Goal: Task Accomplishment & Management: Manage account settings

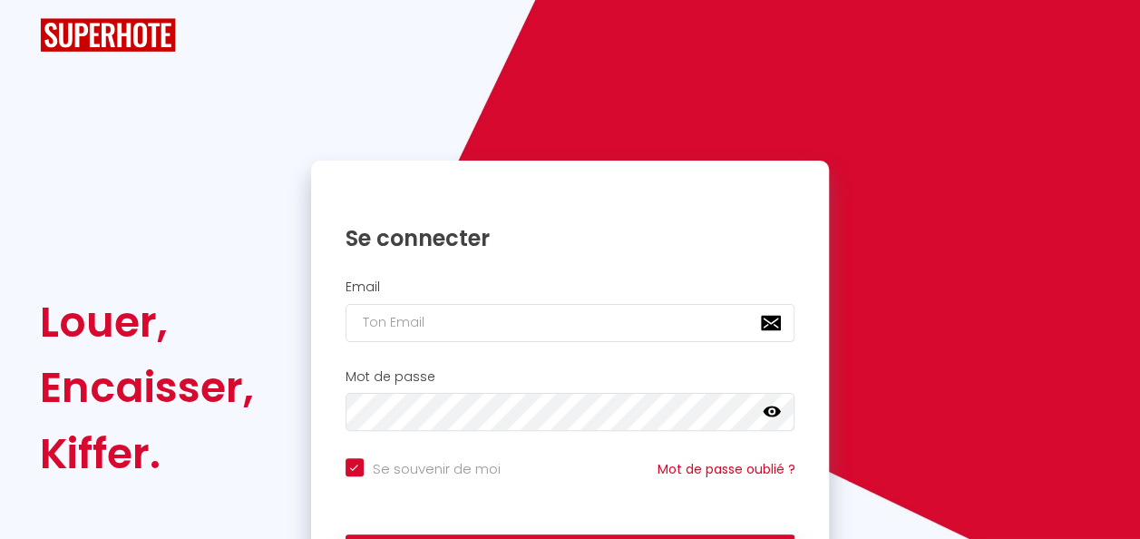
checkbox input "true"
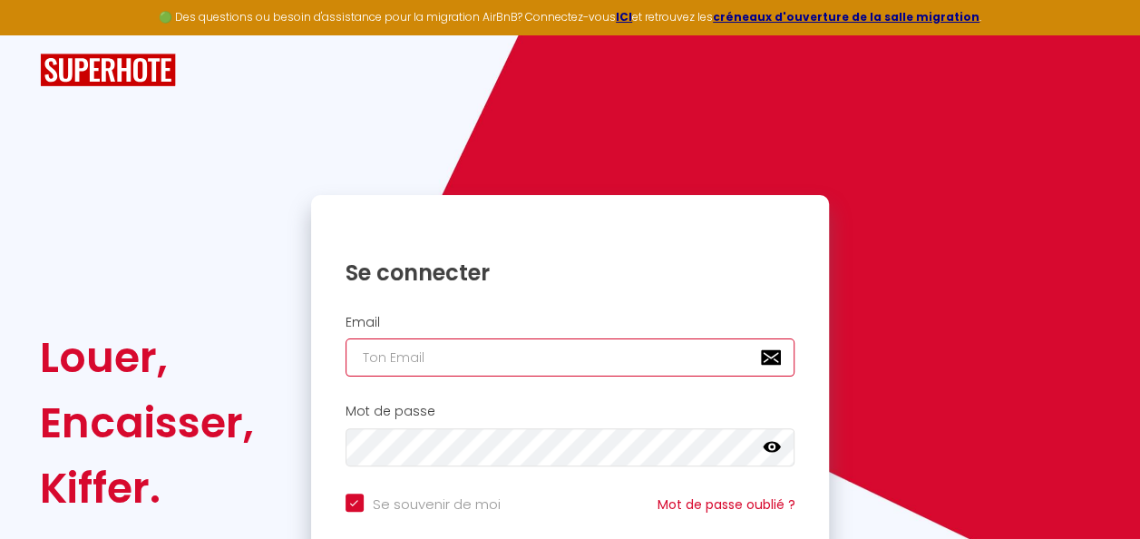
type input "[EMAIL_ADDRESS][DOMAIN_NAME]"
checkbox input "true"
drag, startPoint x: 516, startPoint y: 348, endPoint x: 270, endPoint y: 339, distance: 246.0
click at [270, 339] on div "Louer, Encaisser, [PERSON_NAME]. Se connecter Email [EMAIL_ADDRESS][DOMAIN_NAME…" at bounding box center [569, 422] width 1085 height 455
type input "n"
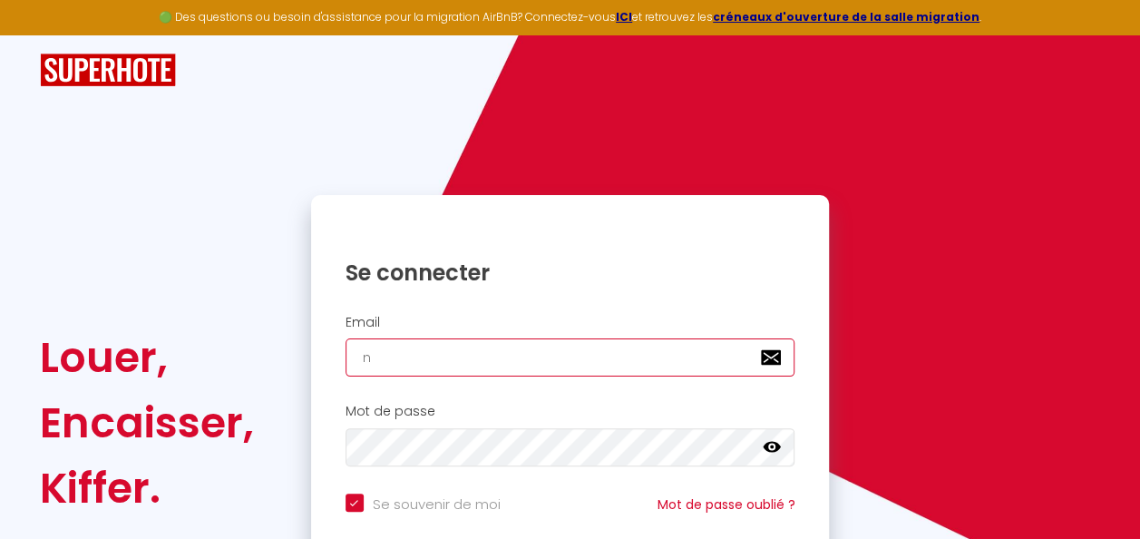
checkbox input "true"
type input "ni"
checkbox input "true"
type input "nic"
checkbox input "true"
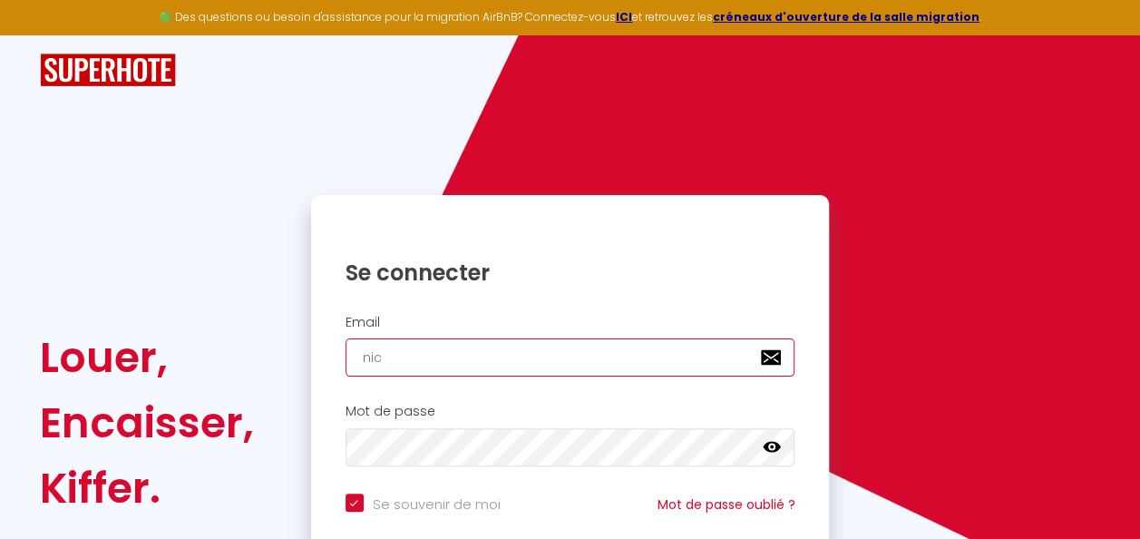
type input "nico"
checkbox input "true"
type input "nicol"
checkbox input "true"
type input "[PERSON_NAME]"
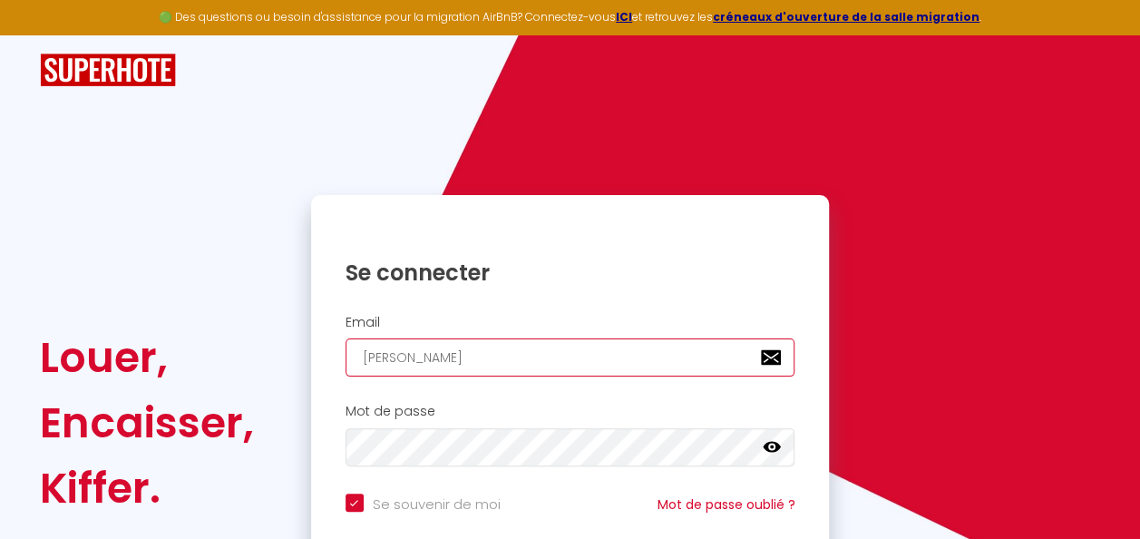
checkbox input "true"
type input "[PERSON_NAME]"
checkbox input "true"
type input "nicolase"
checkbox input "true"
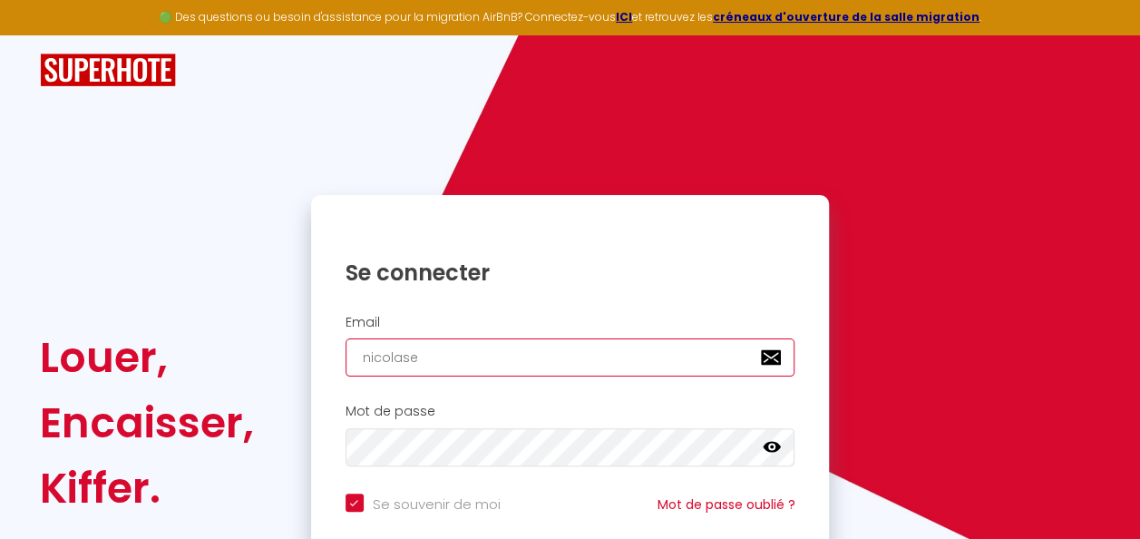
type input "[PERSON_NAME]"
checkbox input "true"
type input "nicolasr"
checkbox input "true"
type input "nicolasro"
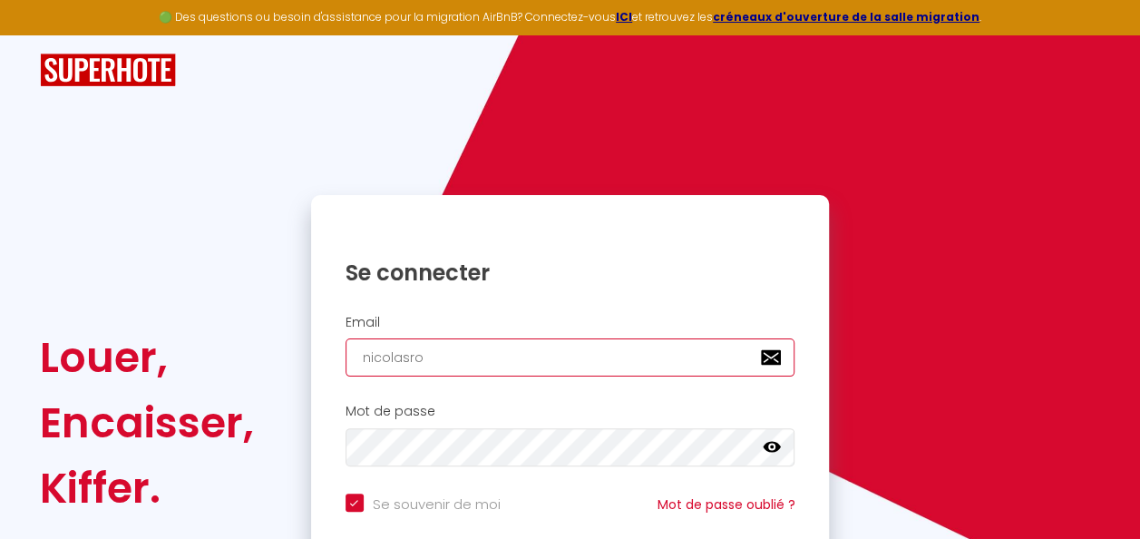
checkbox input "true"
type input "nicolasrom"
checkbox input "true"
type input "nicolasromi"
checkbox input "true"
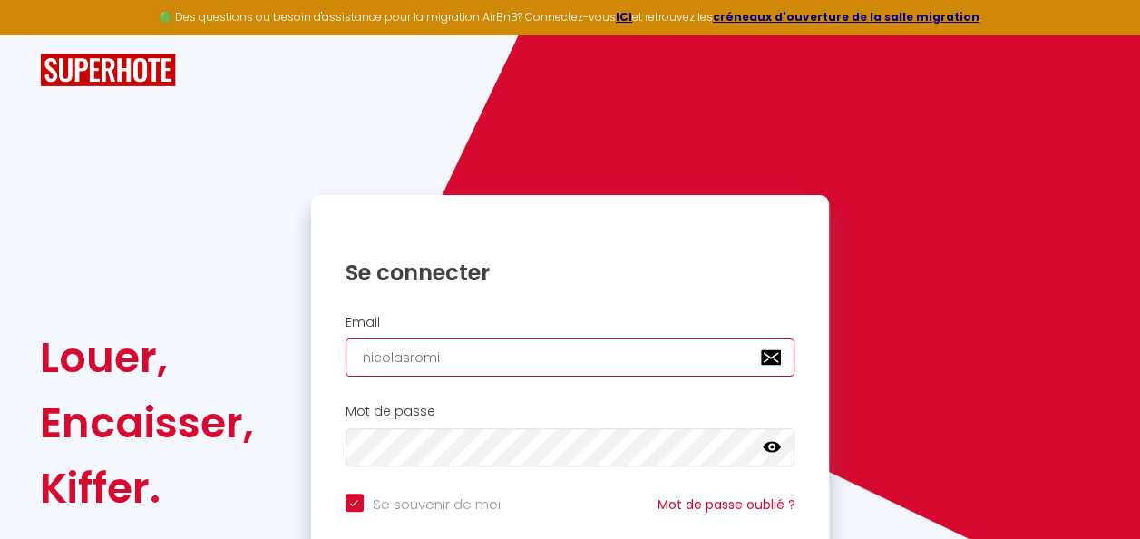
type input "nicolasromie"
checkbox input "true"
type input "nicolasromieu"
checkbox input "true"
type input "nicolasromieu@"
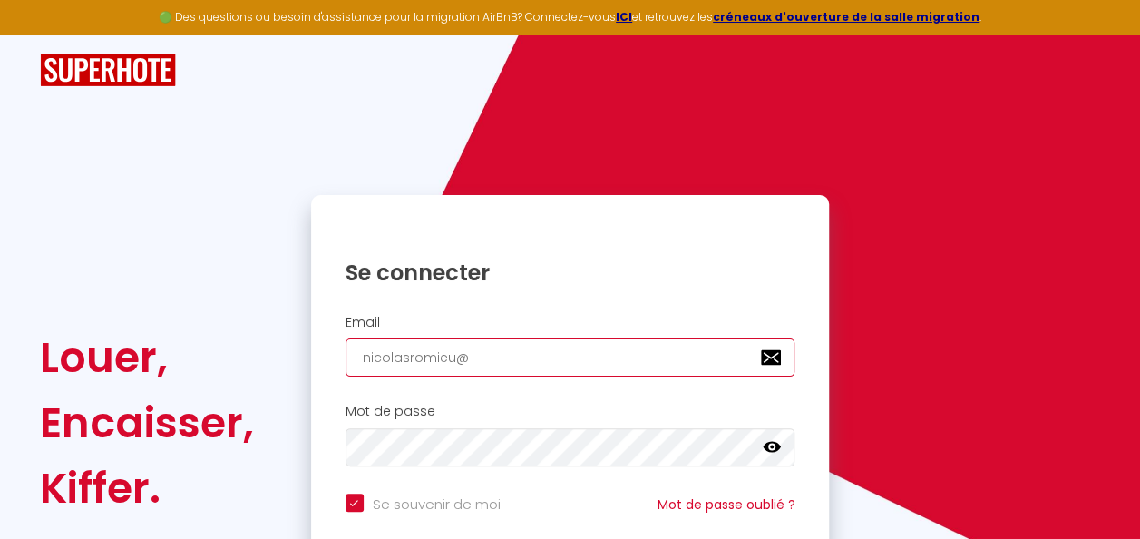
checkbox input "true"
type input "nicolasromieu@o"
checkbox input "true"
type input "nicolasromieu@ou"
checkbox input "true"
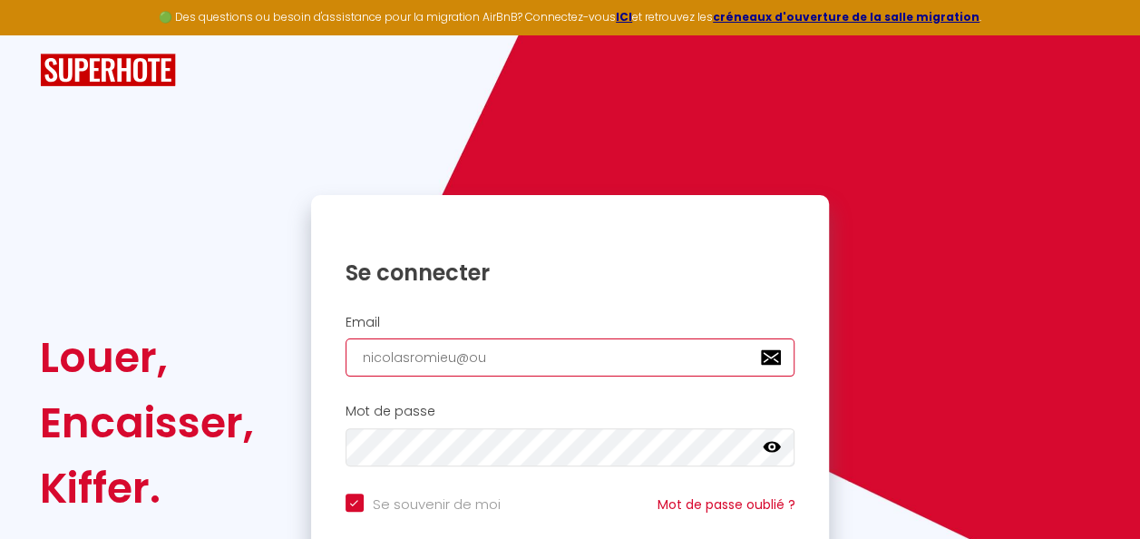
type input "nicolasromieu@out"
checkbox input "true"
type input "nicolasromieu@outl"
checkbox input "true"
type input "nicolasromieu@outlo"
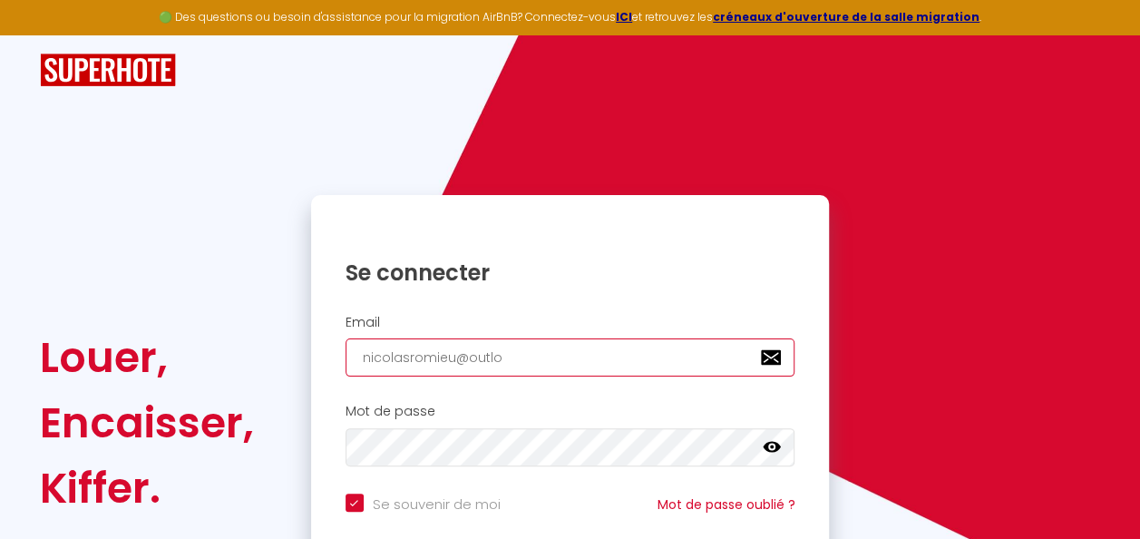
checkbox input "true"
type input "nicolasromieu@outloo"
checkbox input "true"
type input "[EMAIL_ADDRESS]"
checkbox input "true"
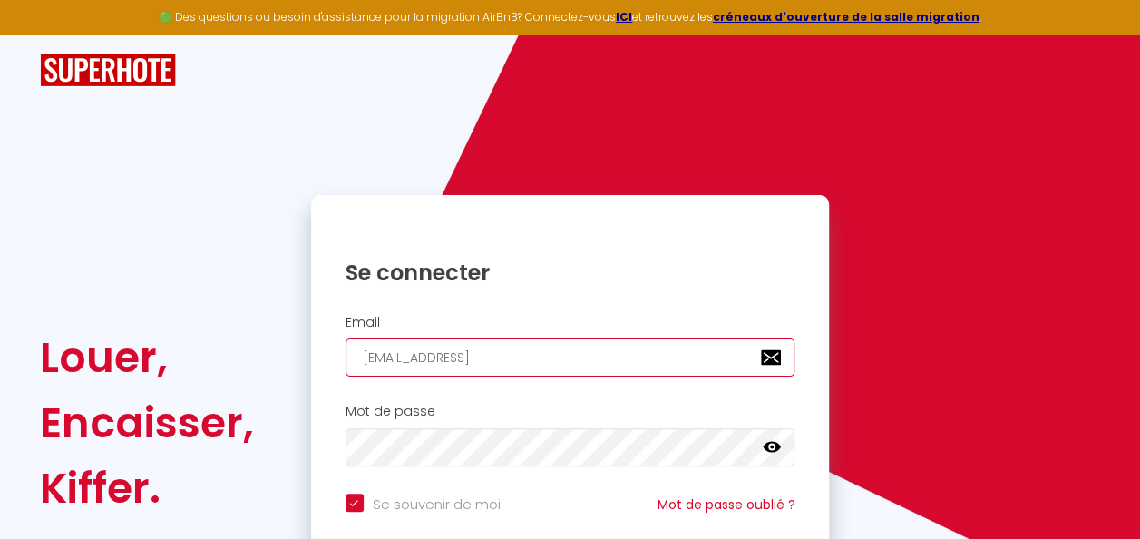
type input "[EMAIL_ADDRESS]."
checkbox input "true"
type input "nicolasromieu@outlook.c"
checkbox input "true"
type input "[EMAIL_ADDRESS][DOMAIN_NAME]"
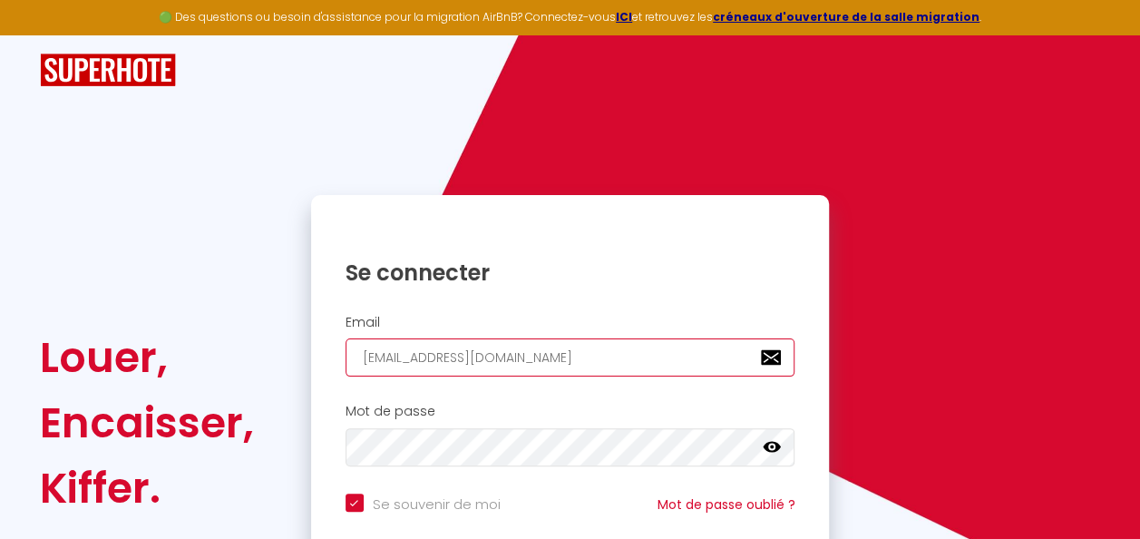
checkbox input "true"
type input "[EMAIL_ADDRESS][DOMAIN_NAME]"
checkbox input "true"
type input "[EMAIL_ADDRESS][DOMAIN_NAME]"
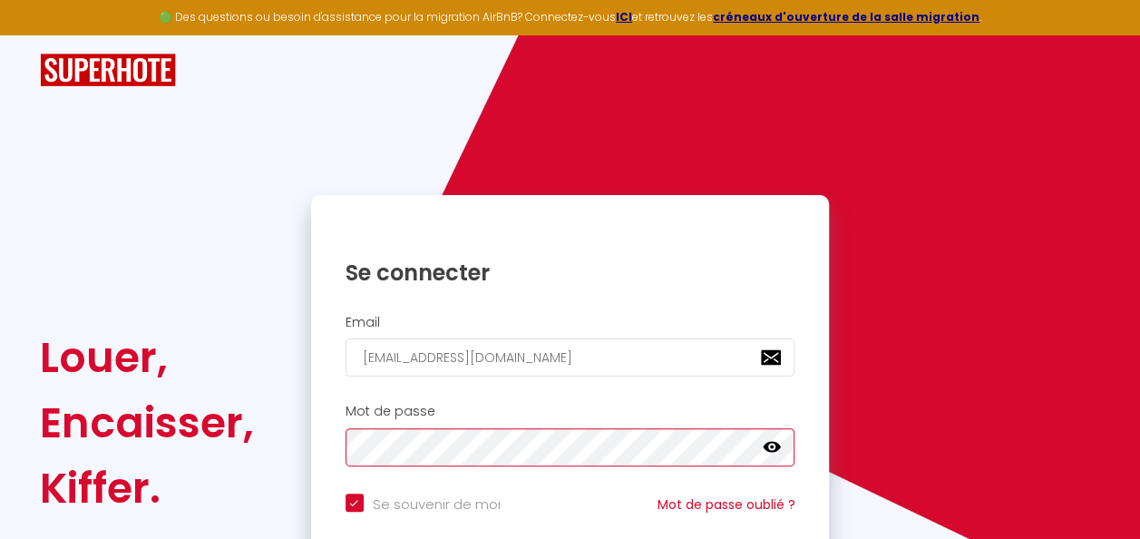
click at [236, 450] on div "Louer, Encaisser, [PERSON_NAME]. Se connecter Email [EMAIL_ADDRESS][DOMAIN_NAME…" at bounding box center [569, 422] width 1085 height 455
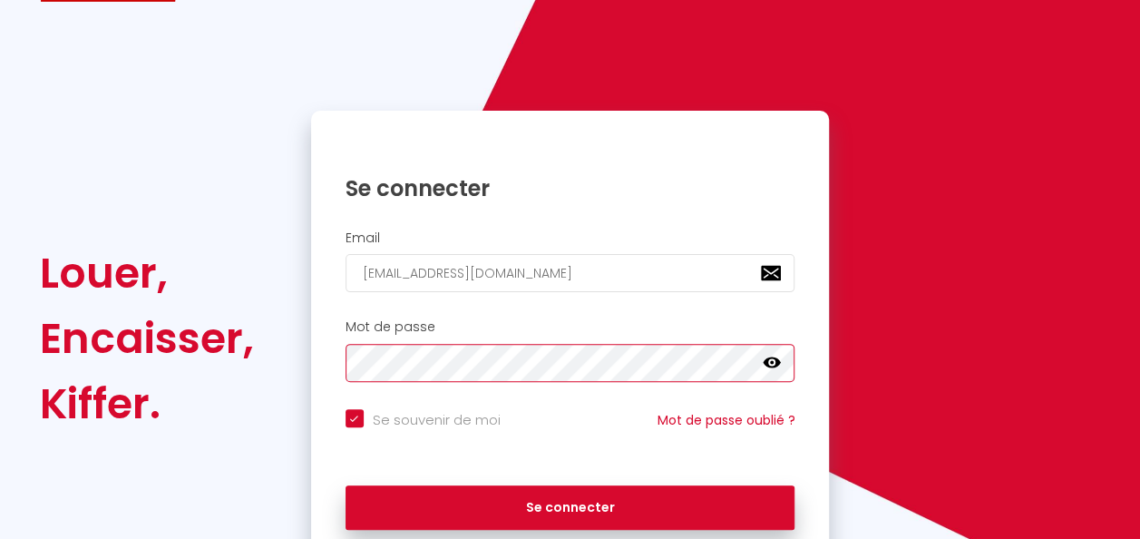
scroll to position [85, 0]
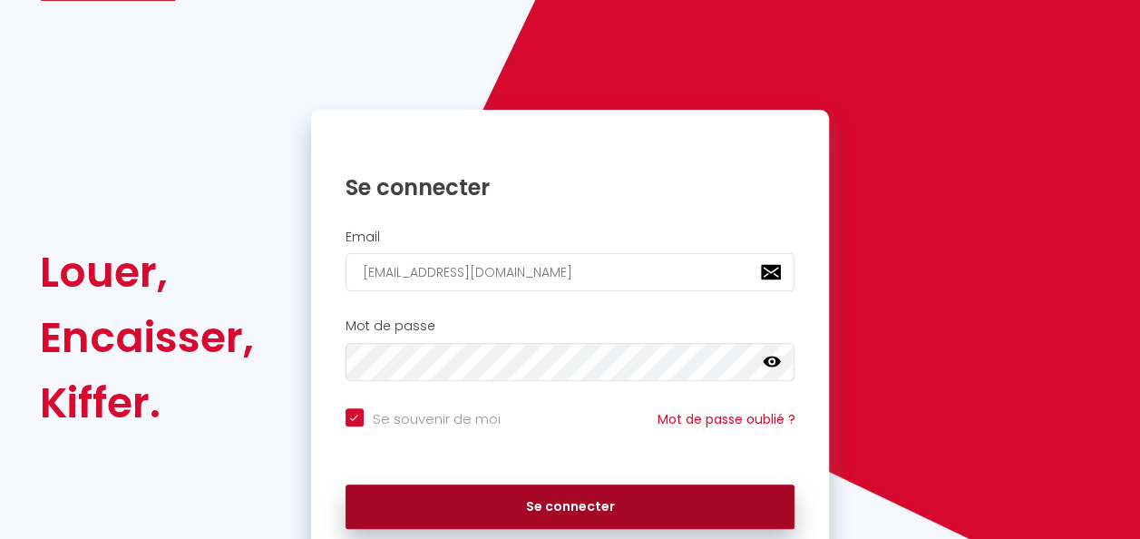
click at [429, 493] on button "Se connecter" at bounding box center [571, 506] width 450 height 45
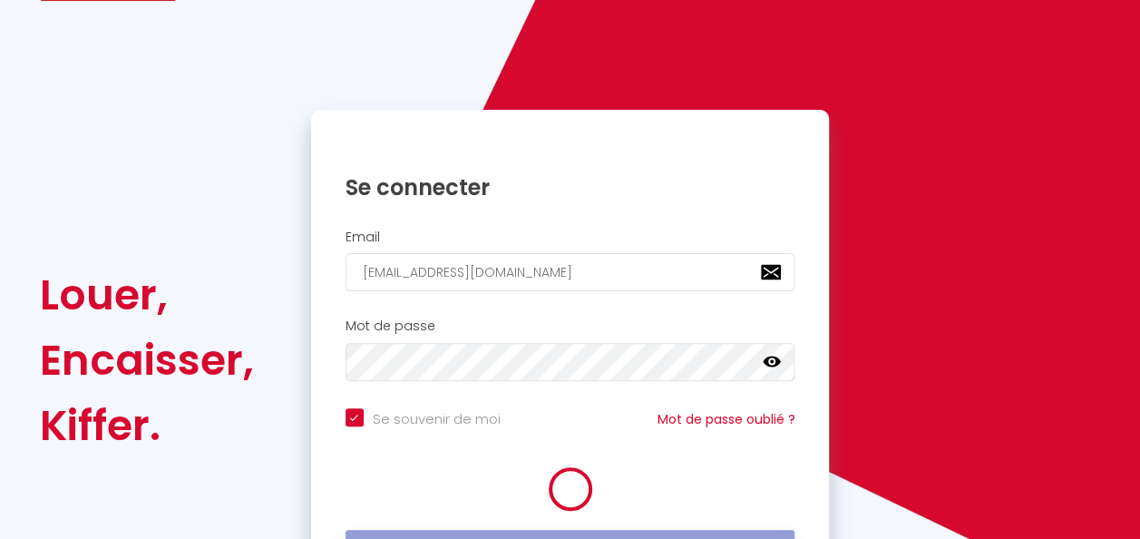
checkbox input "true"
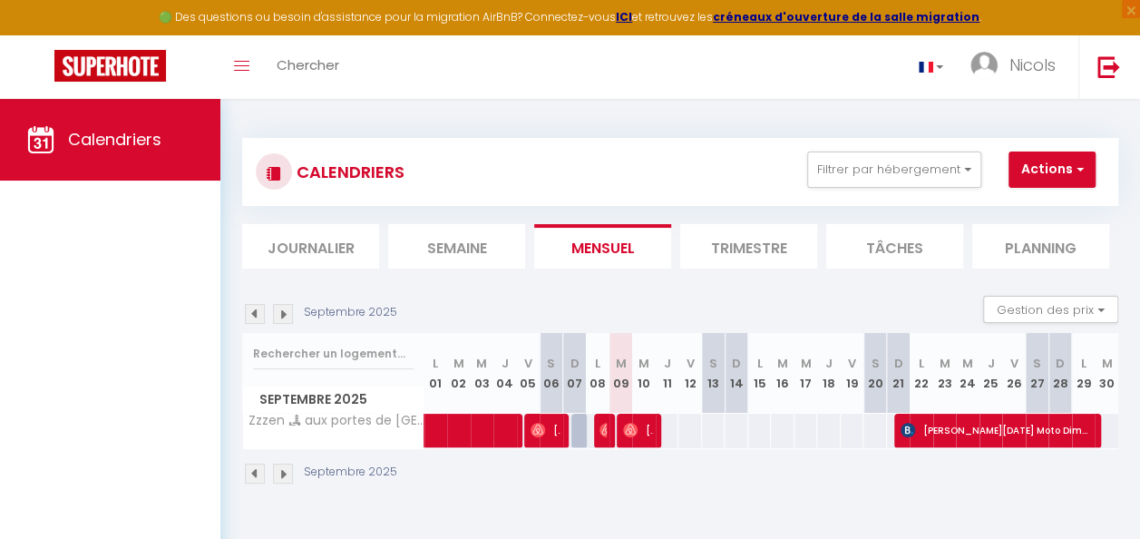
scroll to position [99, 0]
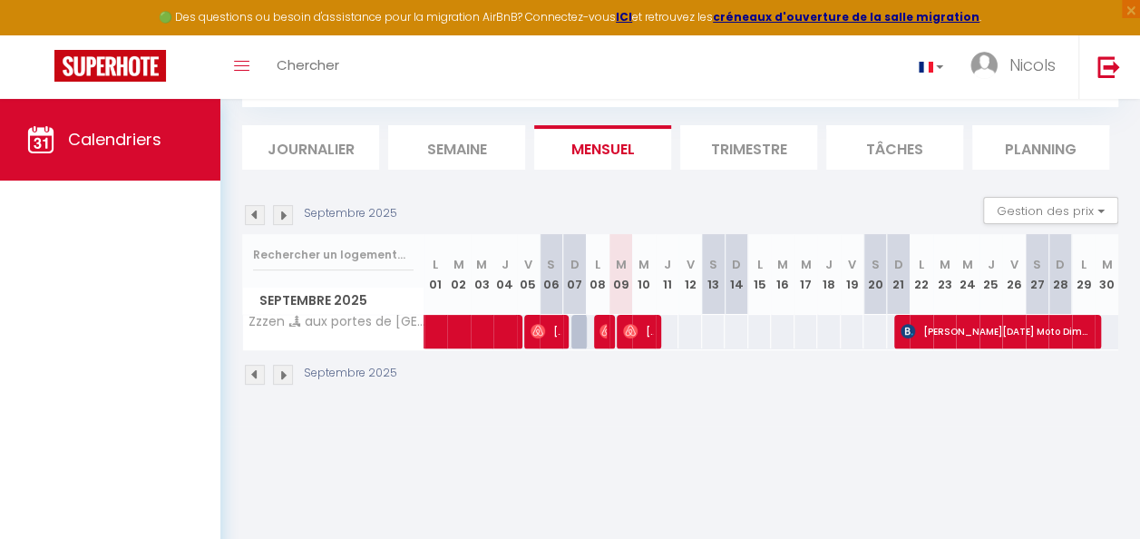
click at [283, 218] on img at bounding box center [283, 215] width 20 height 20
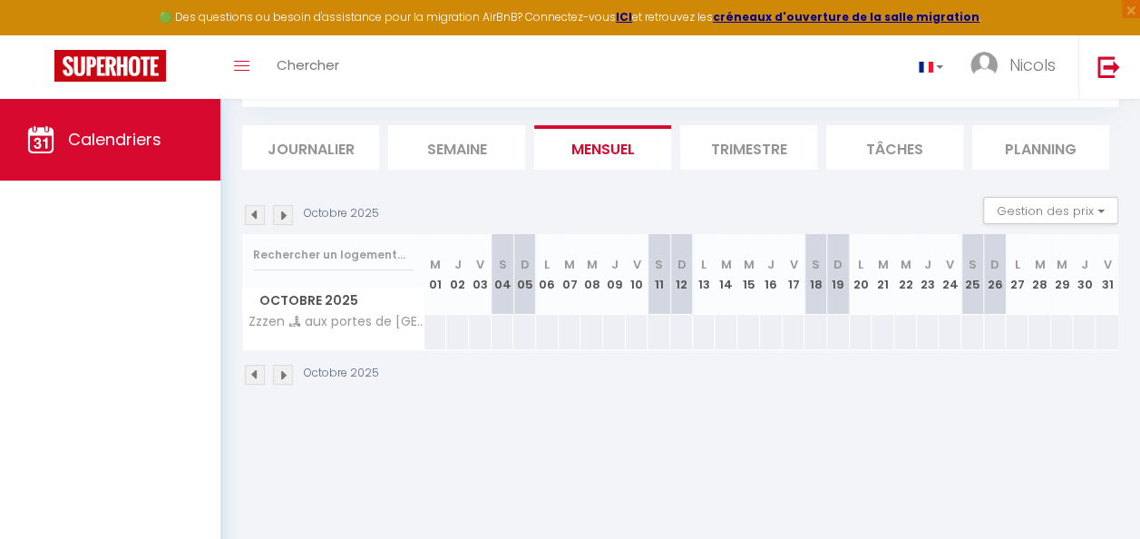
click at [261, 218] on img at bounding box center [255, 215] width 20 height 20
